Goal: Task Accomplishment & Management: Manage account settings

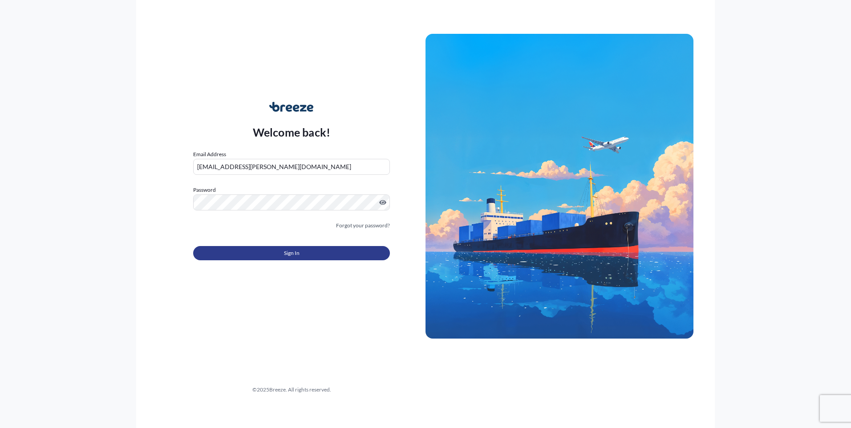
click at [304, 250] on button "Sign In" at bounding box center [291, 253] width 197 height 14
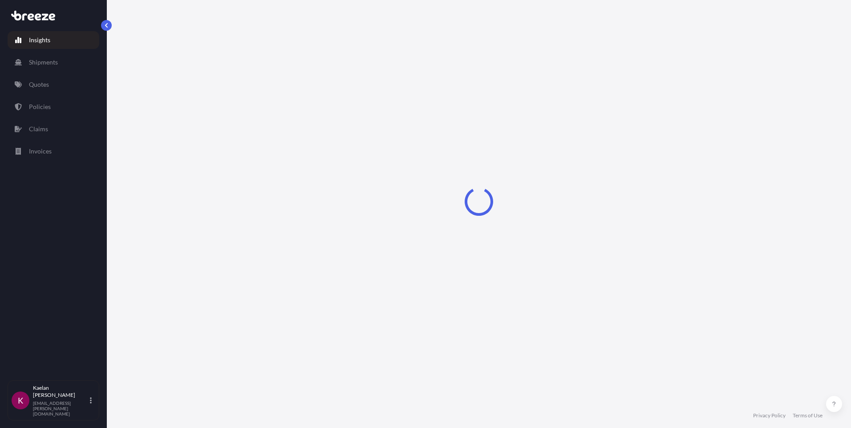
select select "2025"
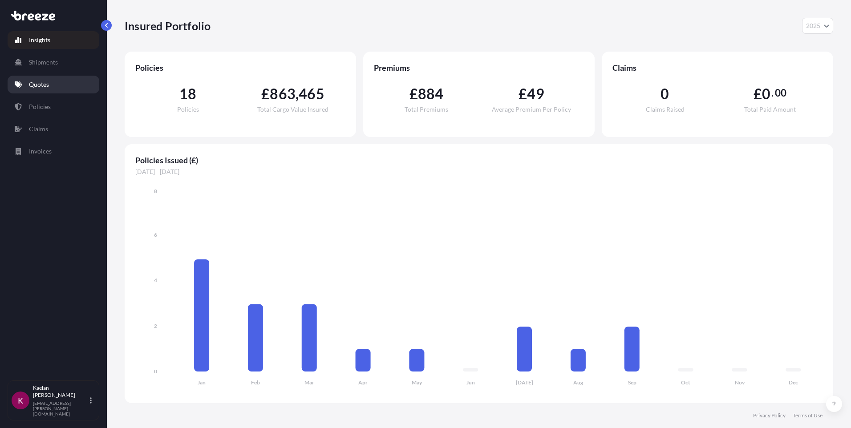
click at [41, 83] on p "Quotes" at bounding box center [39, 84] width 20 height 9
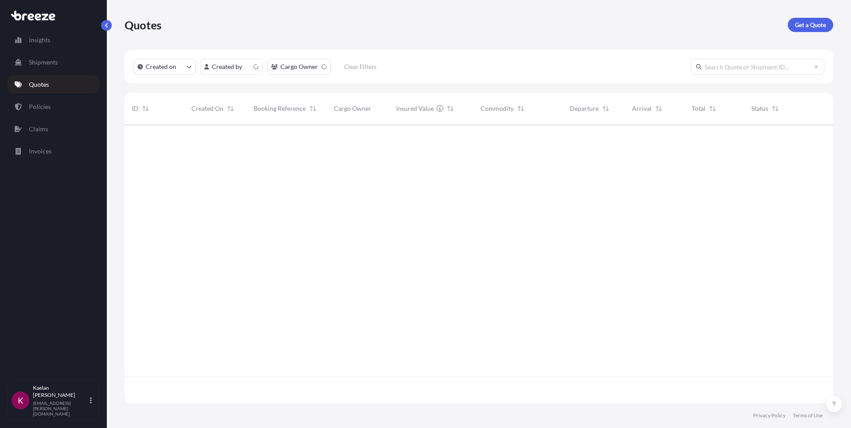
scroll to position [277, 702]
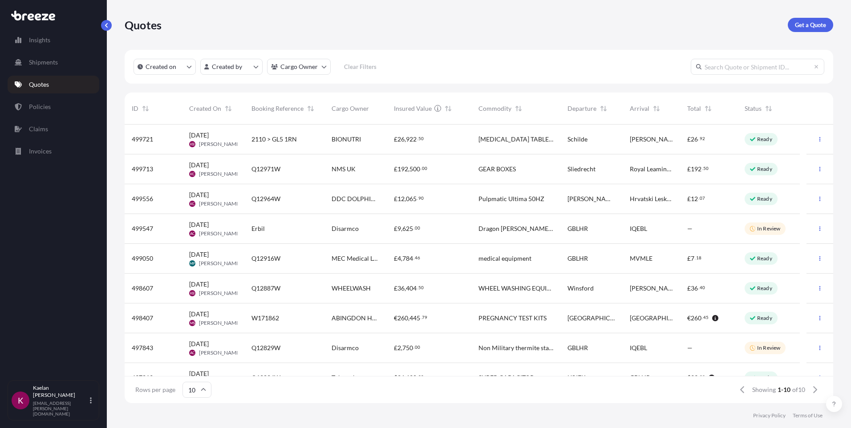
click at [256, 171] on span "Q12971W" at bounding box center [265, 169] width 29 height 9
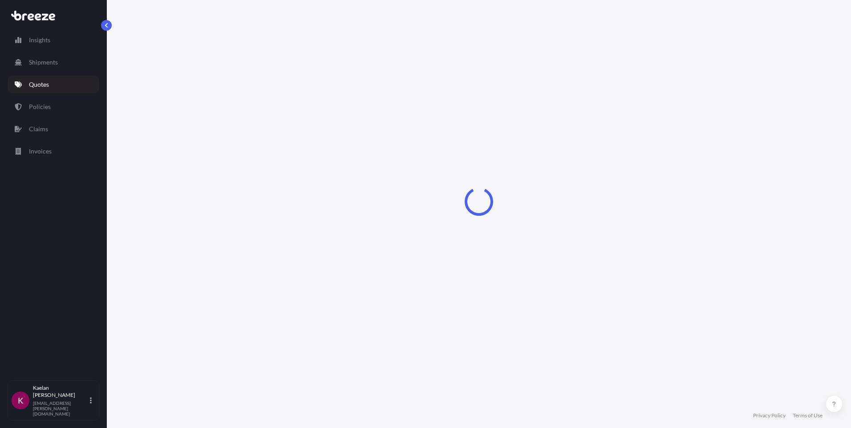
select select "Road"
select select "1"
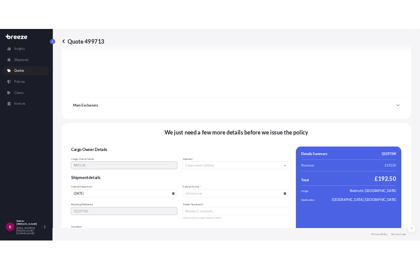
scroll to position [975, 0]
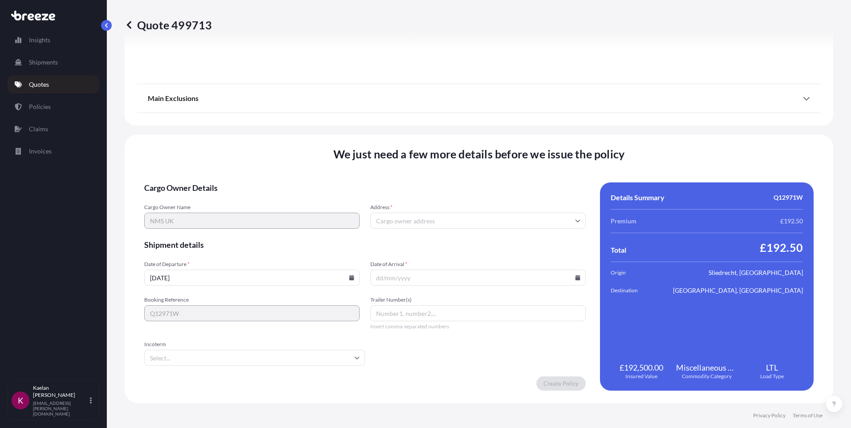
click at [349, 278] on icon at bounding box center [351, 277] width 5 height 5
click at [211, 218] on button "23" at bounding box center [206, 212] width 14 height 14
type input "[DATE]"
click at [575, 277] on icon at bounding box center [577, 277] width 5 height 5
click at [453, 214] on button "24" at bounding box center [448, 212] width 14 height 14
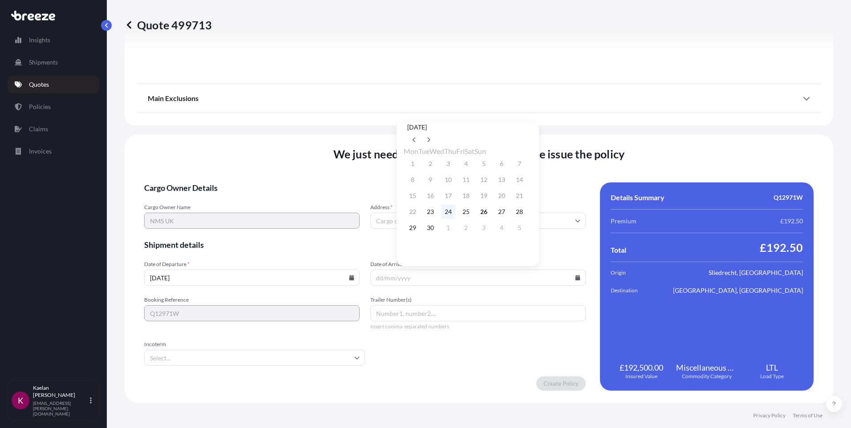
type input "[DATE]"
click at [384, 317] on input "Trailer Number(s)" at bounding box center [477, 313] width 215 height 16
type input "TRUCK"
type input "EXW"
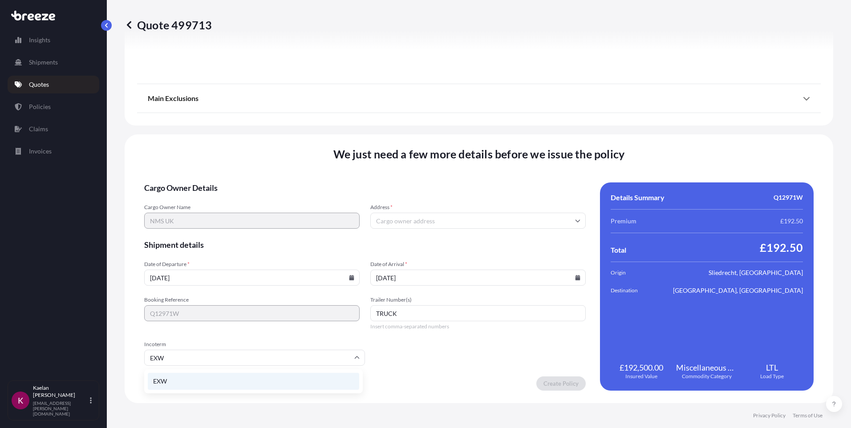
click at [333, 377] on li "EXW" at bounding box center [253, 381] width 211 height 17
click at [506, 361] on form "Cargo Owner Details Cargo Owner Name NMS UK Address * Shipment details Date of …" at bounding box center [364, 286] width 441 height 208
click at [380, 222] on input "Address *" at bounding box center [477, 221] width 215 height 16
click at [390, 227] on input "Address *" at bounding box center [477, 221] width 215 height 16
paste input "[GEOGRAPHIC_DATA]"
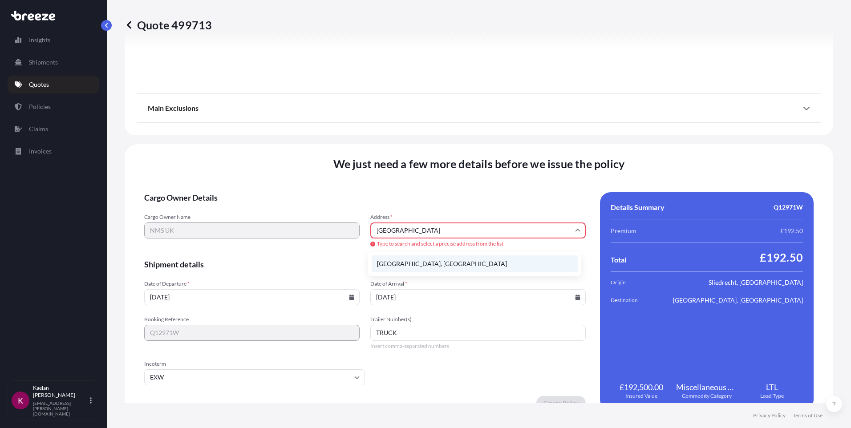
click at [489, 265] on li "[GEOGRAPHIC_DATA], [GEOGRAPHIC_DATA]" at bounding box center [475, 263] width 206 height 17
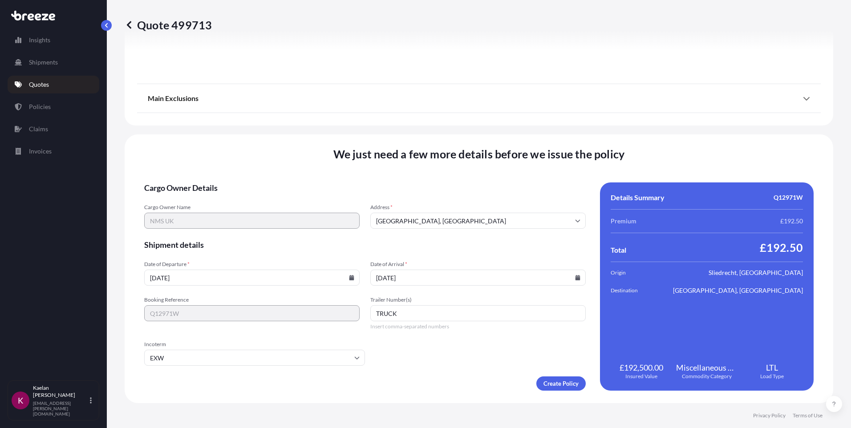
type input "[STREET_ADDRESS]"
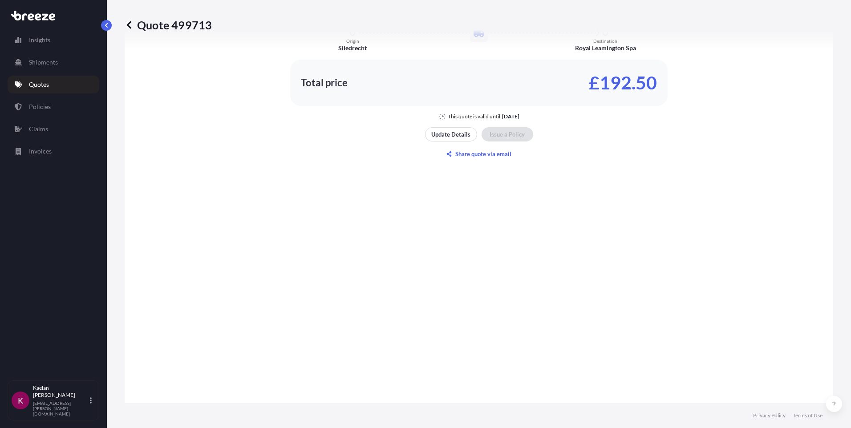
scroll to position [486, 0]
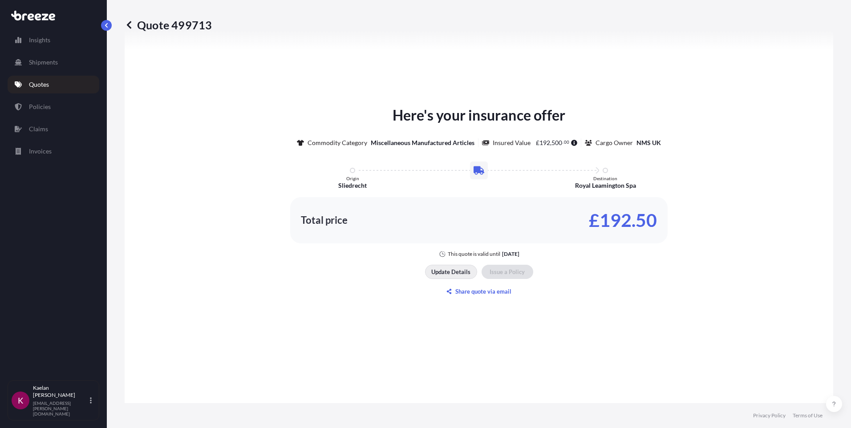
click at [449, 278] on button "Update Details" at bounding box center [451, 272] width 52 height 14
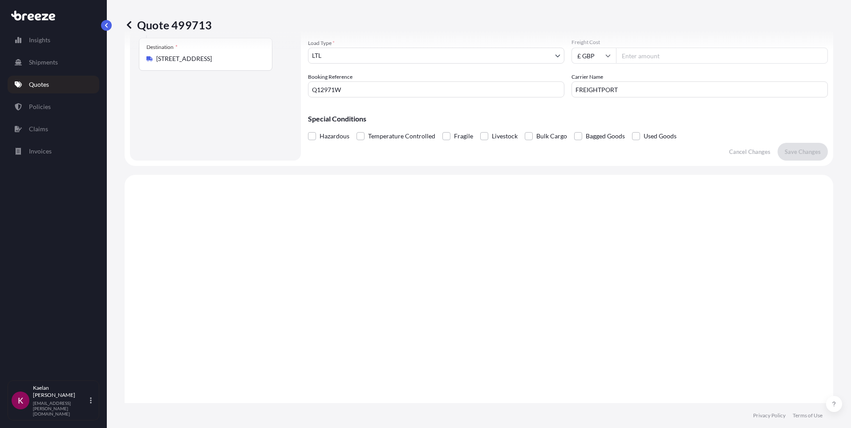
scroll to position [14, 0]
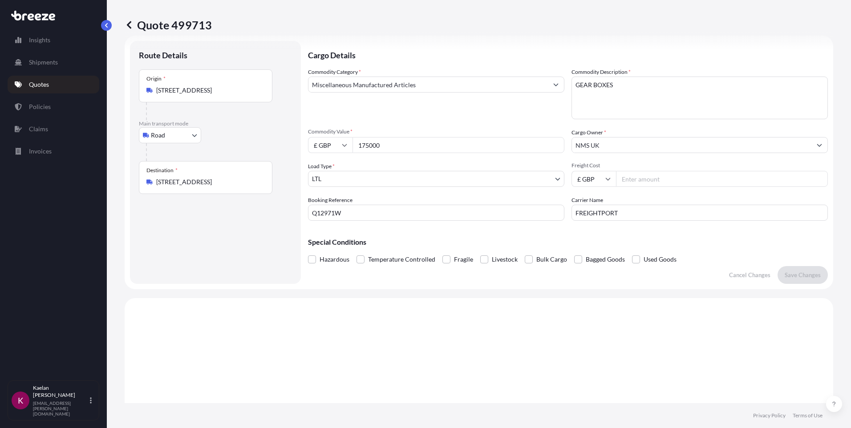
click at [599, 182] on input "£ GBP" at bounding box center [593, 179] width 44 height 16
click at [605, 181] on icon at bounding box center [607, 178] width 5 height 5
click at [319, 146] on input "£ GBP" at bounding box center [330, 145] width 44 height 16
click at [388, 148] on input "175000" at bounding box center [458, 145] width 212 height 16
click at [333, 141] on input "£ GBP" at bounding box center [330, 145] width 44 height 16
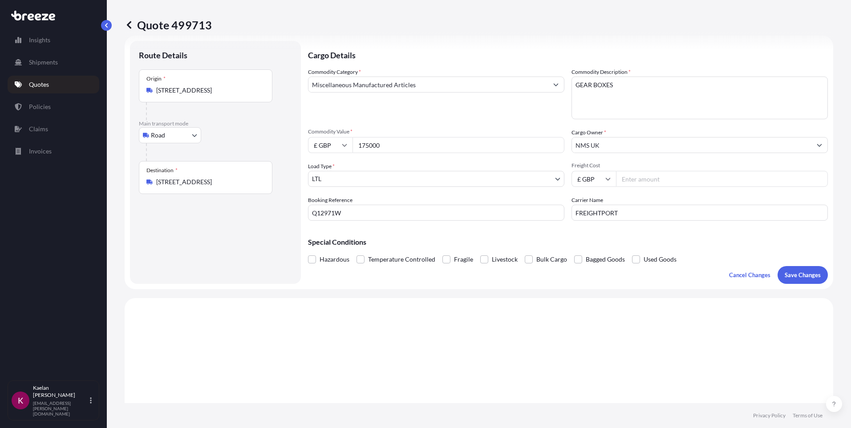
click at [380, 148] on input "175000" at bounding box center [458, 145] width 212 height 16
drag, startPoint x: 389, startPoint y: 146, endPoint x: 357, endPoint y: 145, distance: 32.1
click at [357, 145] on input "175000" at bounding box center [458, 145] width 212 height 16
click at [336, 148] on input "£ GBP" at bounding box center [330, 145] width 44 height 16
click at [332, 205] on div "$ USD" at bounding box center [329, 206] width 37 height 17
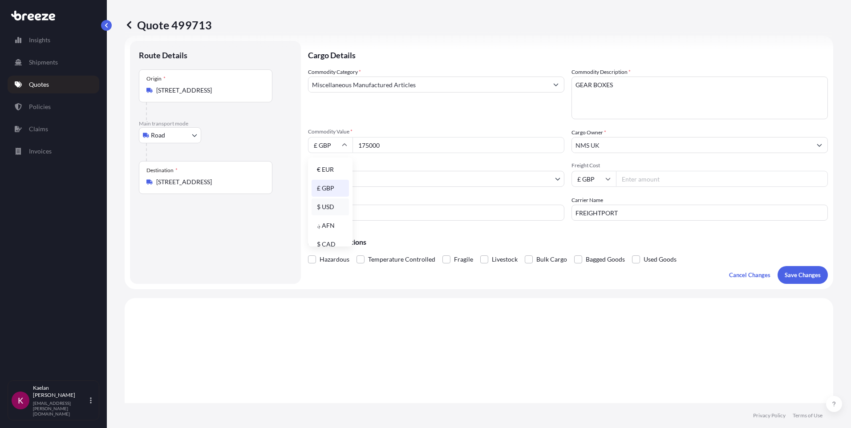
type input "$ USD"
drag, startPoint x: 392, startPoint y: 148, endPoint x: 343, endPoint y: 145, distance: 49.0
click at [343, 145] on div "$ USD 175000" at bounding box center [436, 145] width 256 height 16
type input "255260.16"
click at [424, 167] on div "Load Type * LTL" at bounding box center [436, 174] width 256 height 25
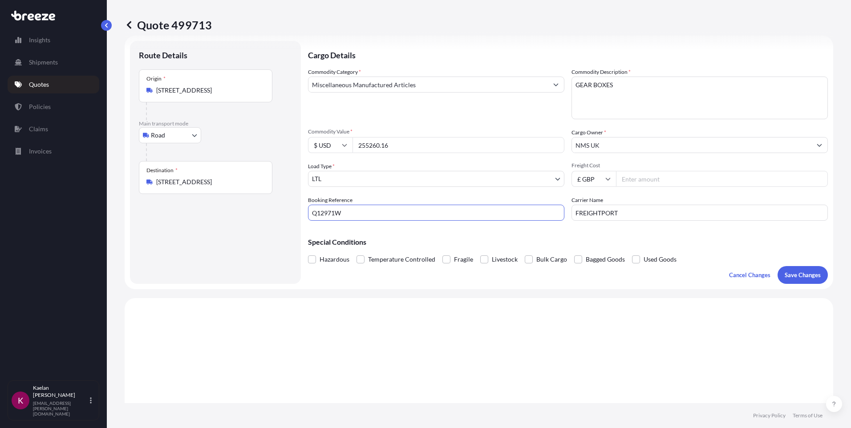
drag, startPoint x: 311, startPoint y: 214, endPoint x: 299, endPoint y: 214, distance: 12.0
click at [299, 214] on form "Route Details Place of loading Road Road Rail Origin * [STREET_ADDRESS] Main tr…" at bounding box center [479, 163] width 708 height 254
type input "w"
type input "W172070"
click at [627, 181] on input "Freight Cost" at bounding box center [722, 179] width 212 height 16
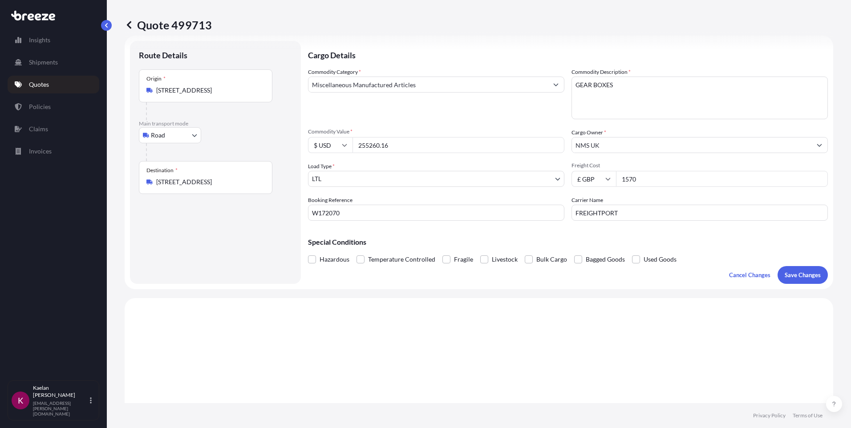
type input "1570"
click at [622, 196] on div "Carrier Name FREIGHTPORT" at bounding box center [699, 208] width 256 height 25
click at [791, 279] on button "Save Changes" at bounding box center [802, 275] width 50 height 18
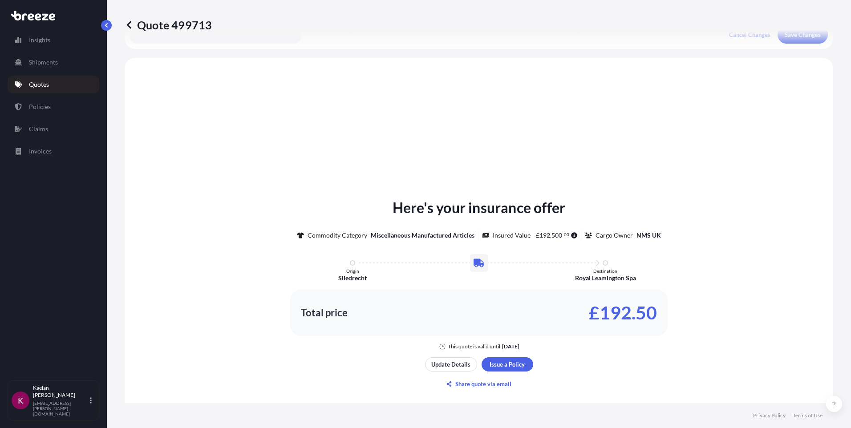
scroll to position [268, 0]
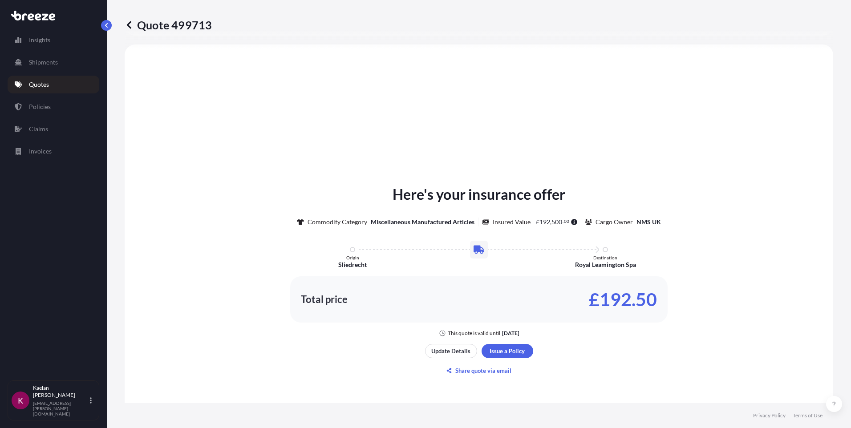
select select "Road"
select select "1"
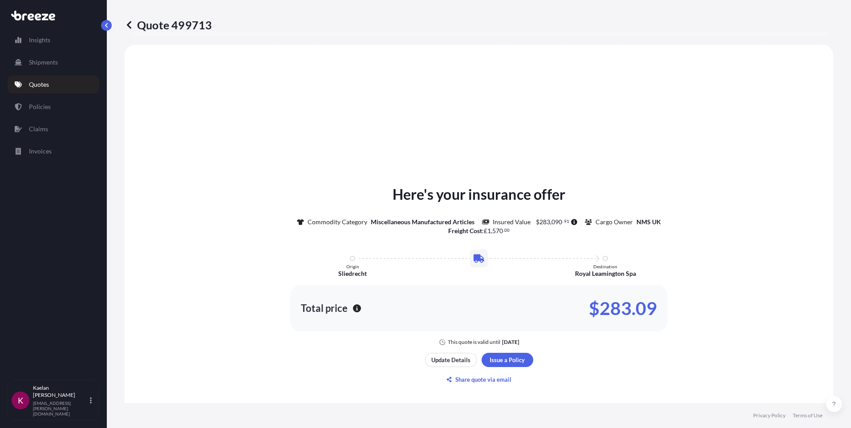
click at [613, 361] on div "Here's your insurance offer Commodity Category Miscellaneous Manufactured Artic…" at bounding box center [478, 285] width 683 height 456
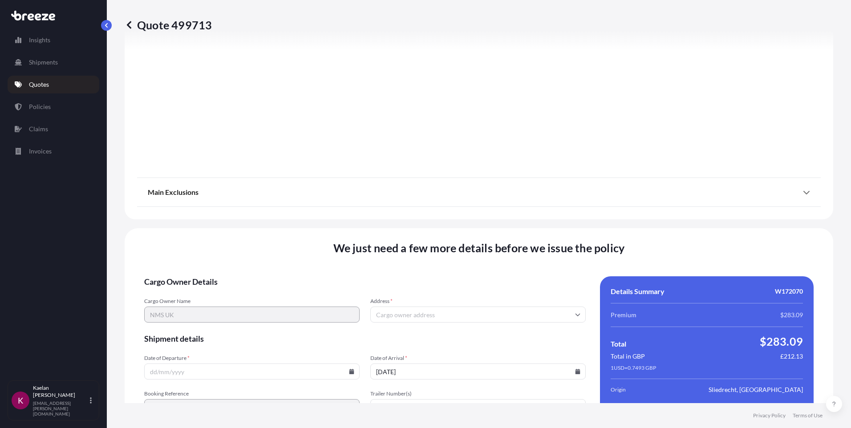
scroll to position [984, 0]
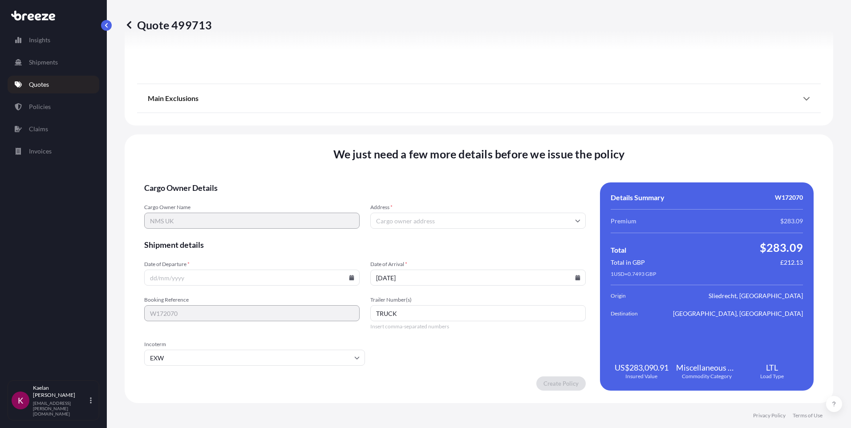
click at [424, 314] on input "TRUCK" at bounding box center [477, 313] width 215 height 16
click at [395, 218] on input "Address *" at bounding box center [477, 221] width 215 height 16
type input "N"
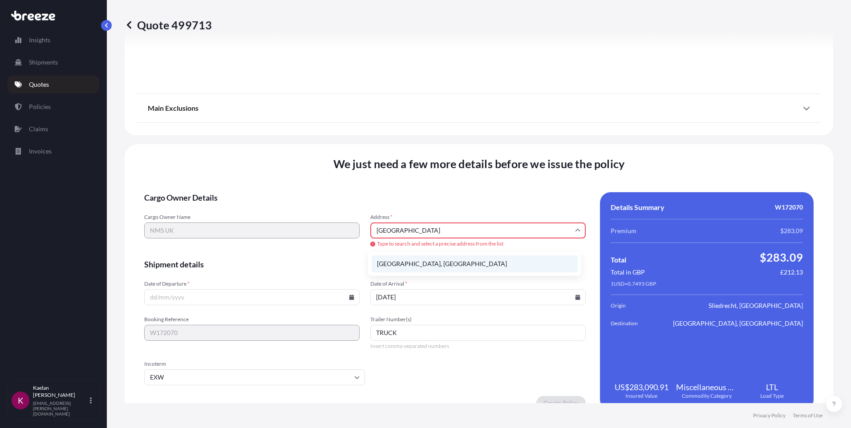
click at [462, 259] on li "[GEOGRAPHIC_DATA], [GEOGRAPHIC_DATA]" at bounding box center [475, 263] width 206 height 17
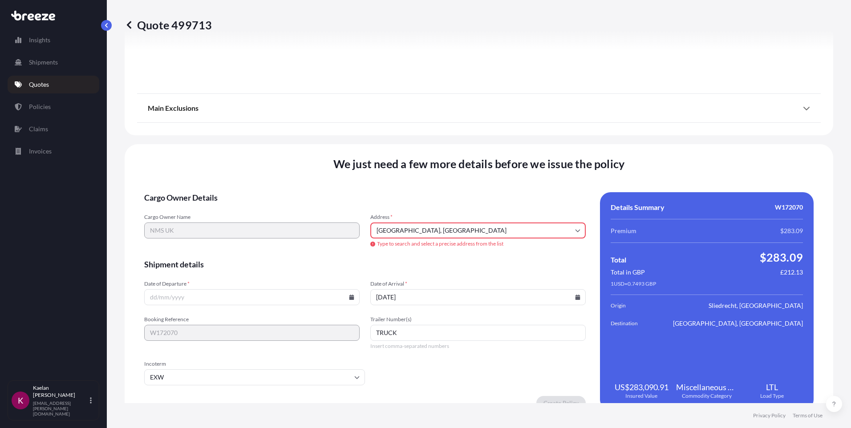
type input "[STREET_ADDRESS]"
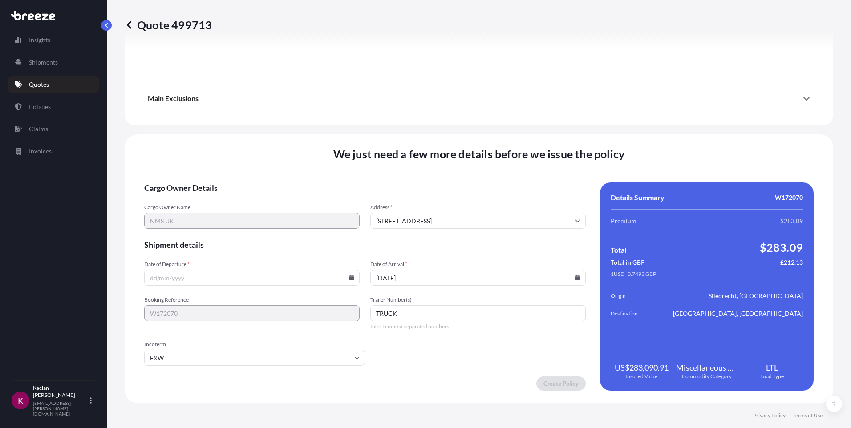
click at [300, 285] on input "Date of Departure *" at bounding box center [251, 278] width 215 height 16
click at [349, 277] on icon at bounding box center [351, 277] width 5 height 5
click at [272, 217] on div "22 23 24 25 26 27 28" at bounding box center [244, 212] width 128 height 16
click at [210, 232] on div "29 30 1 2 3 4 5" at bounding box center [244, 228] width 128 height 16
click at [254, 286] on form "Cargo Owner Details Cargo Owner Name NMS UK Address * [GEOGRAPHIC_DATA] Shipmen…" at bounding box center [364, 286] width 441 height 208
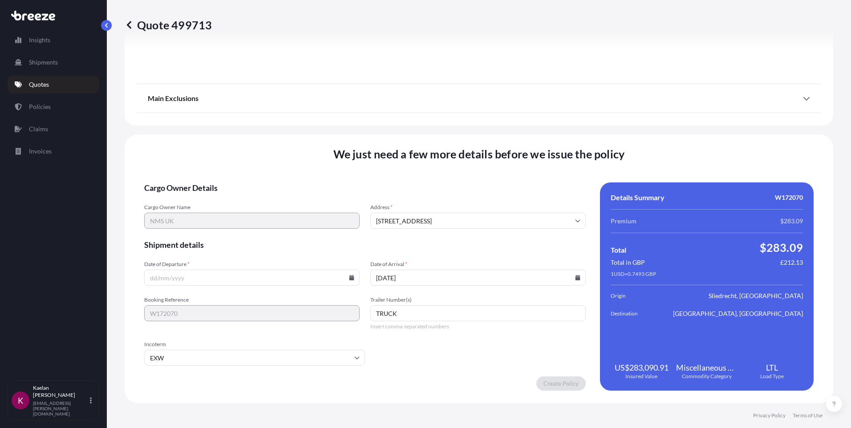
click at [351, 278] on icon at bounding box center [351, 277] width 5 height 5
click at [212, 133] on button at bounding box center [205, 140] width 14 height 14
click at [198, 133] on button at bounding box center [190, 140] width 14 height 14
click at [271, 219] on div "22 23 24 25 26 27 28" at bounding box center [244, 212] width 128 height 16
click at [315, 262] on div "[DATE] Mon Tue Wed Thu Fri Sat Sun 1 2 3 4 5 6 7 8 9 10 11 12 13 14 15 16 17 18…" at bounding box center [244, 194] width 142 height 144
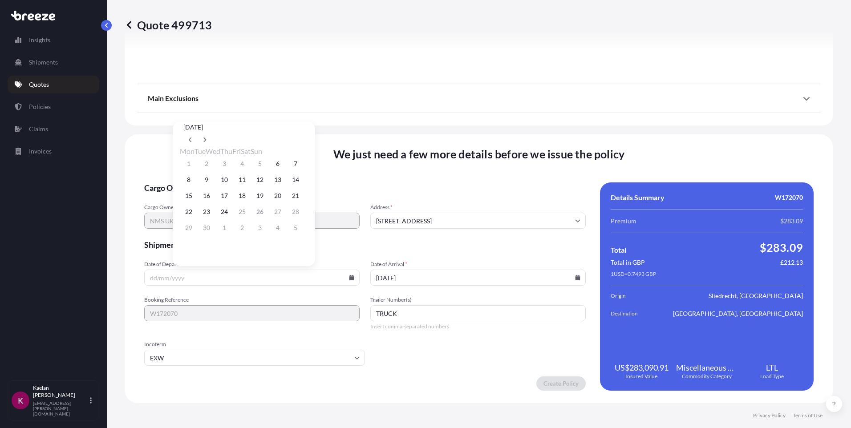
click at [437, 252] on form "Cargo Owner Details Cargo Owner Name NMS UK Address * [GEOGRAPHIC_DATA] Shipmen…" at bounding box center [364, 286] width 441 height 208
click at [573, 281] on input "[DATE]" at bounding box center [477, 278] width 215 height 16
click at [575, 276] on icon at bounding box center [577, 277] width 5 height 5
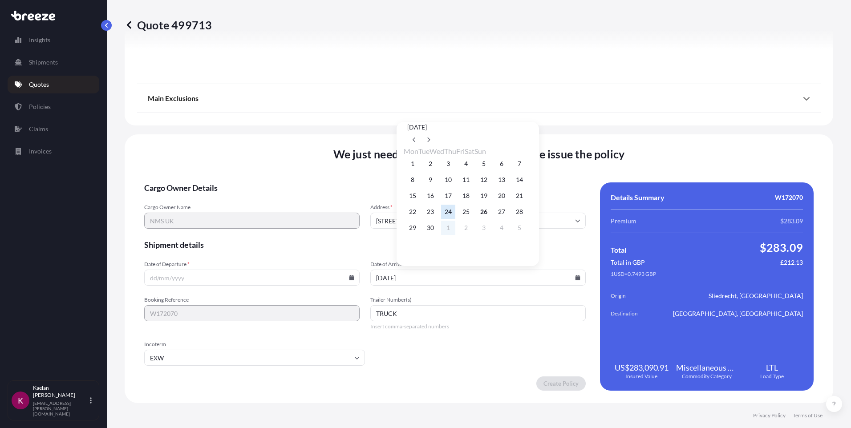
click at [455, 233] on button "1" at bounding box center [448, 228] width 14 height 14
type input "[DATE]"
click at [349, 278] on icon at bounding box center [351, 277] width 5 height 5
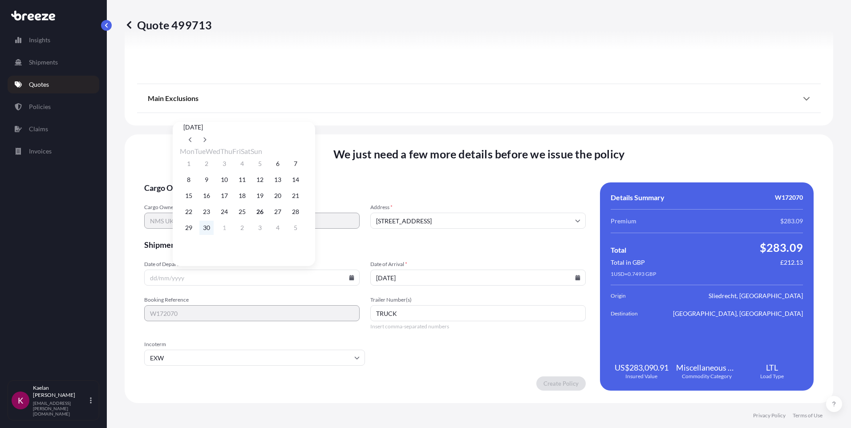
click at [205, 232] on button "30" at bounding box center [206, 228] width 14 height 14
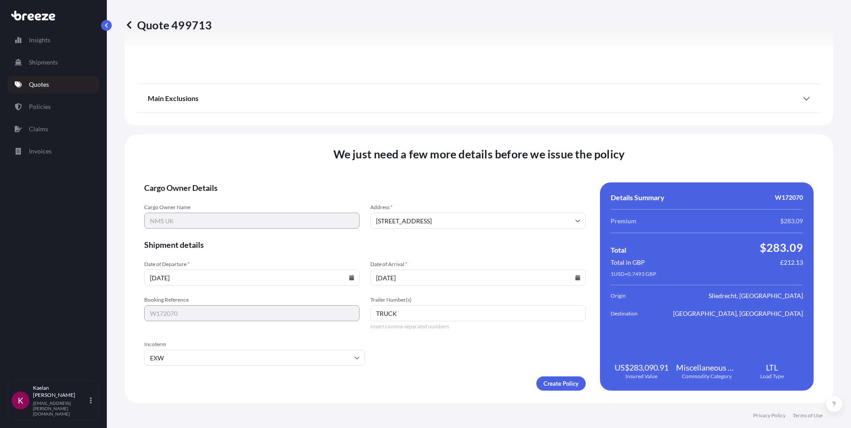
type input "[DATE]"
click at [424, 367] on form "Cargo Owner Details Cargo Owner Name NMS UK Address * [GEOGRAPHIC_DATA] Shipmen…" at bounding box center [364, 286] width 441 height 208
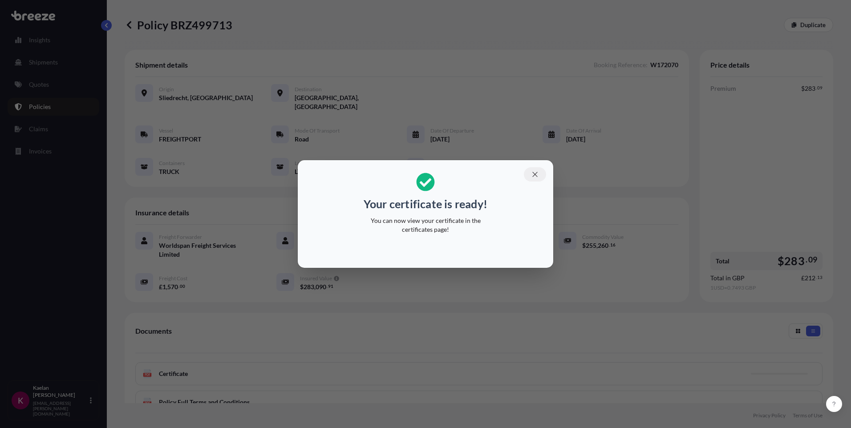
click at [538, 172] on icon "button" at bounding box center [535, 174] width 8 height 8
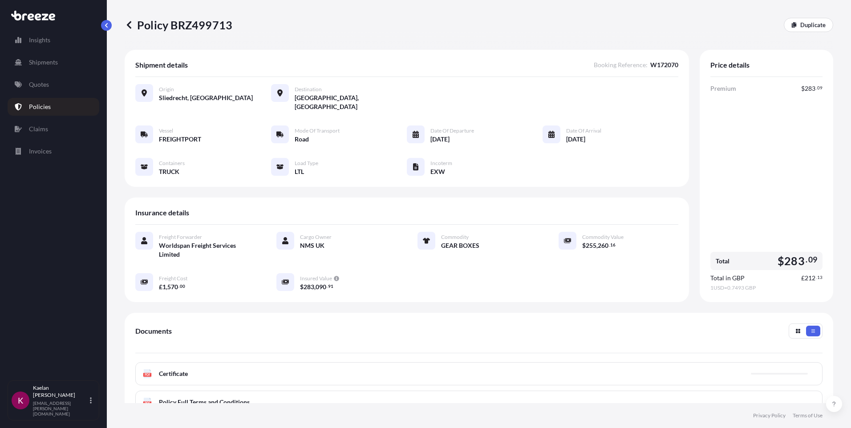
scroll to position [107, 0]
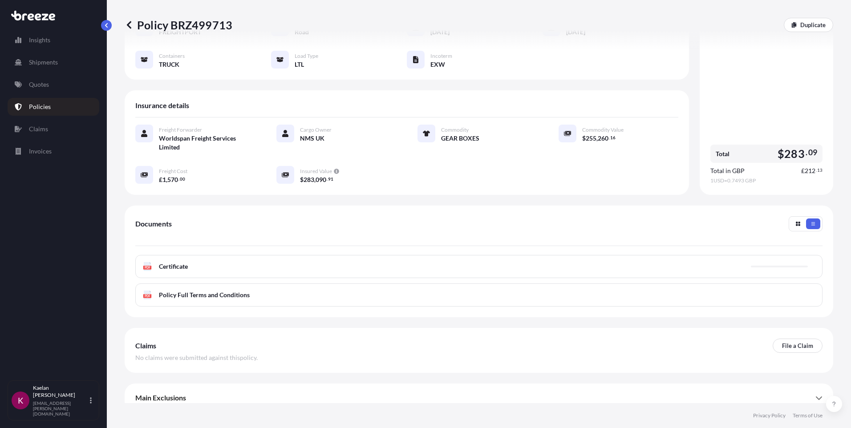
click at [268, 258] on div "PDF Certificate" at bounding box center [478, 266] width 687 height 23
click at [233, 260] on link "PDF Certificate [DATE]" at bounding box center [478, 266] width 687 height 23
